Goal: Information Seeking & Learning: Learn about a topic

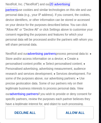
click at [70, 4] on link "20 advertising partners" at bounding box center [38, 6] width 64 height 9
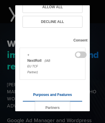
click at [48, 101] on link "Partners" at bounding box center [52, 107] width 35 height 13
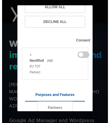
scroll to position [228, 0]
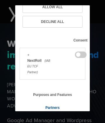
click at [53, 29] on link "NextRoll, Inc's Trust Centre" at bounding box center [49, 25] width 53 height 10
click at [48, 101] on link "Partners" at bounding box center [52, 107] width 35 height 13
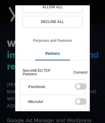
click at [48, 47] on link "Purposes and Features" at bounding box center [53, 40] width 60 height 13
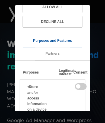
click at [48, 60] on link "Partners" at bounding box center [52, 53] width 35 height 13
